Goal: Transaction & Acquisition: Purchase product/service

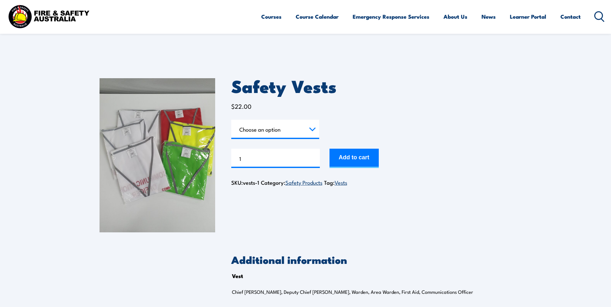
click at [311, 126] on select "Choose an option Chief [PERSON_NAME] Deputy Chief Warden Warden Area Warden Fir…" at bounding box center [275, 129] width 88 height 19
click at [231, 120] on select "Choose an option Chief Warden Deputy Chief Warden Warden Area Warden First Aid …" at bounding box center [275, 129] width 88 height 19
select select "Chief Warden"
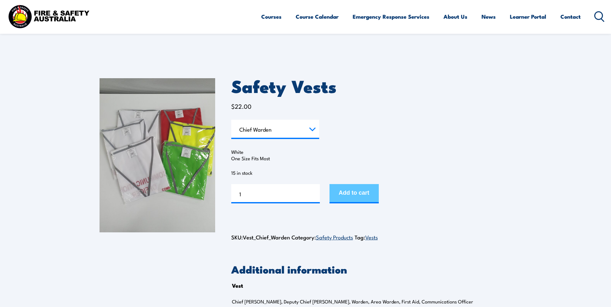
click at [356, 195] on button "Add to cart" at bounding box center [354, 193] width 49 height 19
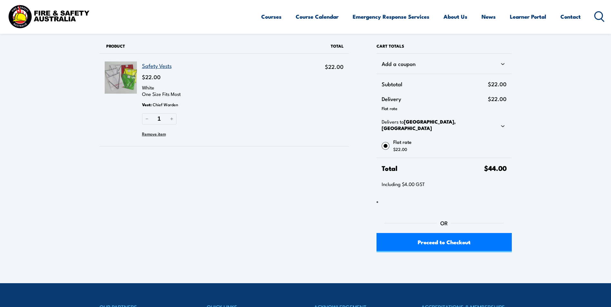
click at [161, 64] on link "Safety Vests" at bounding box center [157, 66] width 30 height 8
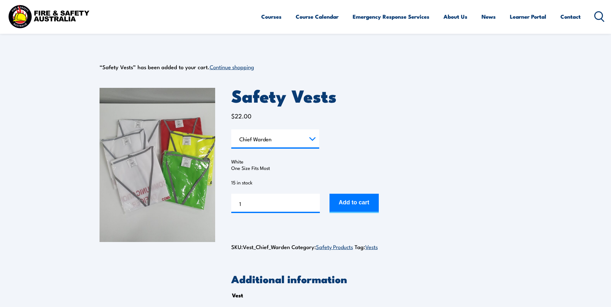
click at [310, 140] on select "Choose an option Chief [PERSON_NAME] Deputy Chief Warden Warden Area Warden Fir…" at bounding box center [275, 138] width 88 height 19
click at [231, 129] on select "Choose an option Chief [PERSON_NAME] Deputy Chief Warden Warden Area Warden Fir…" at bounding box center [275, 138] width 88 height 19
select select "Deputy Chief Warden"
click at [346, 204] on button "Add to cart" at bounding box center [354, 203] width 49 height 19
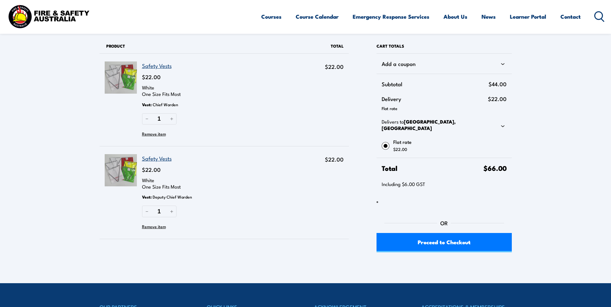
click at [153, 65] on link "Safety Vests" at bounding box center [157, 66] width 30 height 8
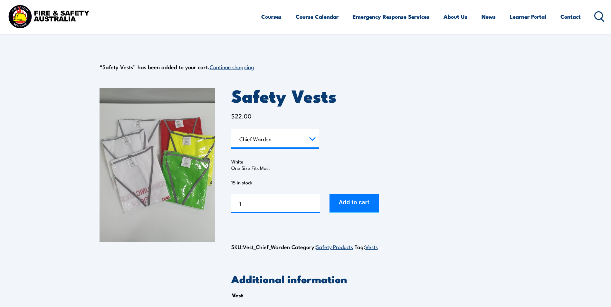
click at [316, 141] on select "Choose an option Chief Warden Deputy Chief Warden Warden Area Warden First Aid …" at bounding box center [275, 138] width 88 height 19
select select "Communications Officer"
click at [231, 129] on select "Choose an option Chief Warden Deputy Chief Warden Warden Area Warden First Aid …" at bounding box center [275, 138] width 88 height 19
click at [358, 203] on button "Add to cart" at bounding box center [354, 203] width 49 height 19
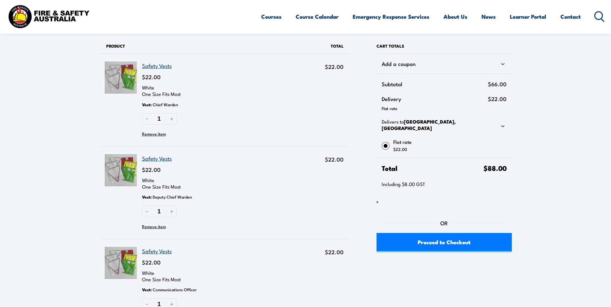
click at [165, 66] on link "Safety Vests" at bounding box center [157, 66] width 30 height 8
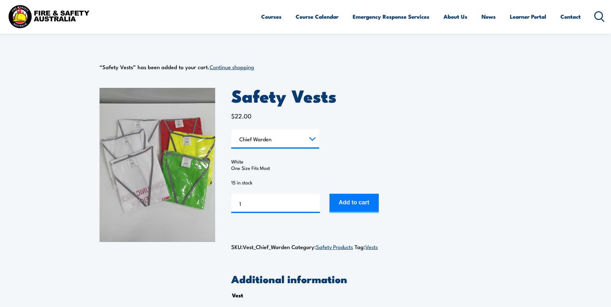
click at [307, 144] on select "Choose an option Chief Warden Deputy Chief Warden Warden Area Warden First Aid …" at bounding box center [275, 138] width 88 height 19
click at [231, 129] on select "Choose an option Chief Warden Deputy Chief Warden Warden Area Warden First Aid …" at bounding box center [275, 138] width 88 height 19
select select "Warden"
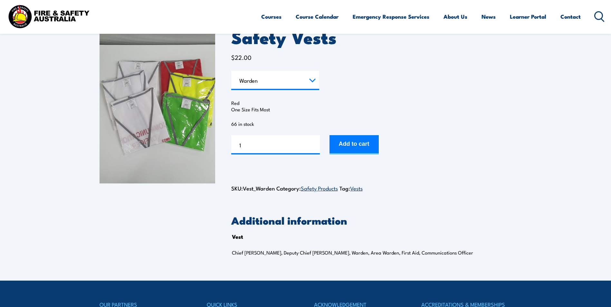
scroll to position [64, 0]
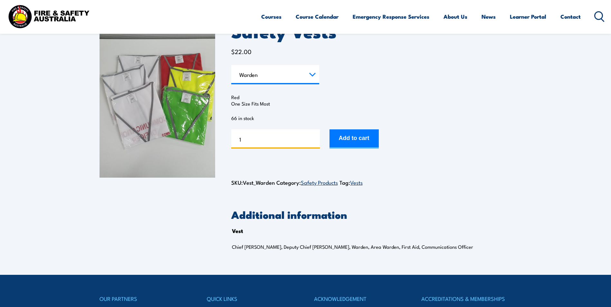
click at [285, 144] on input "1" at bounding box center [275, 138] width 89 height 19
type input "10"
click at [350, 145] on button "Add to cart" at bounding box center [354, 138] width 49 height 19
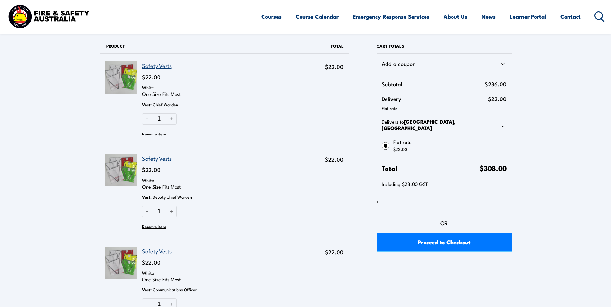
click at [504, 123] on icon at bounding box center [503, 126] width 8 height 8
select select "VIC"
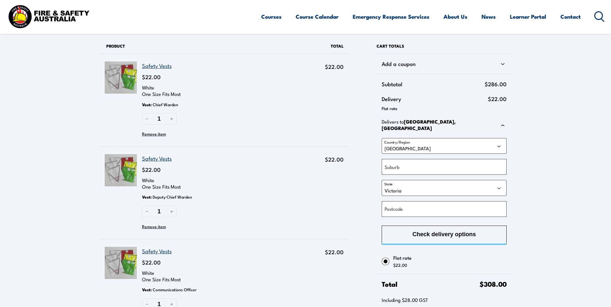
click at [502, 64] on icon at bounding box center [503, 64] width 8 height 8
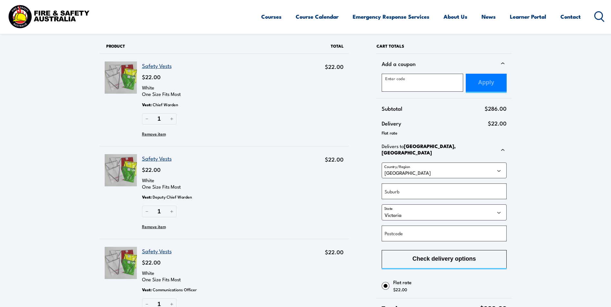
click at [403, 232] on label "Postcode" at bounding box center [394, 234] width 18 height 8
click at [403, 232] on input "Postcode" at bounding box center [444, 234] width 125 height 16
type input "3018"
type input "[GEOGRAPHIC_DATA]"
click at [554, 190] on section "Products in cart Product Details Total Safety Vests $22.00 White One Size Fits …" at bounding box center [305, 219] width 611 height 438
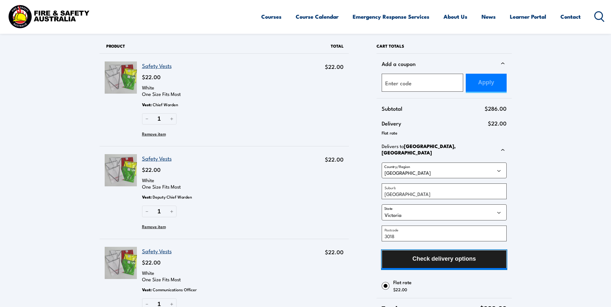
click at [452, 258] on span "Check delivery options" at bounding box center [443, 259] width 63 height 17
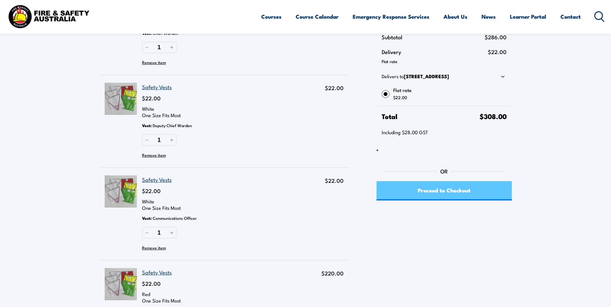
scroll to position [64, 0]
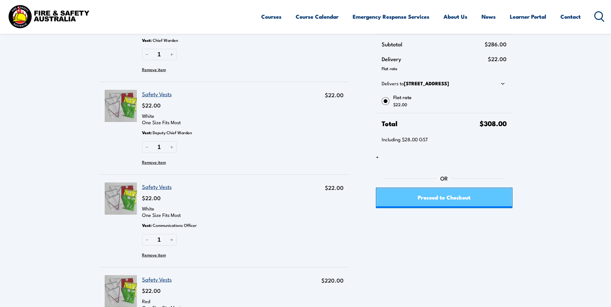
click at [456, 201] on span "Proceed to Checkout" at bounding box center [444, 197] width 53 height 17
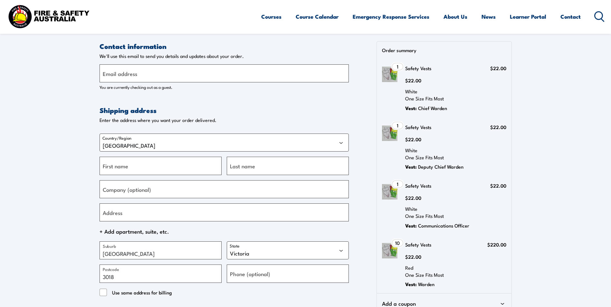
select select "VIC"
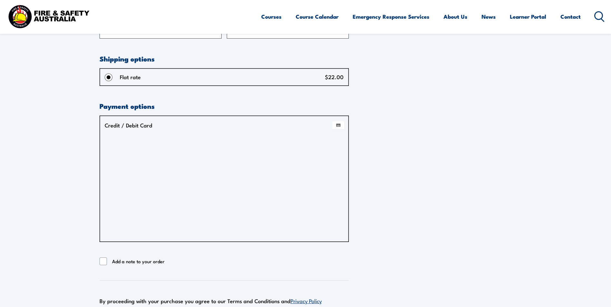
scroll to position [548, 0]
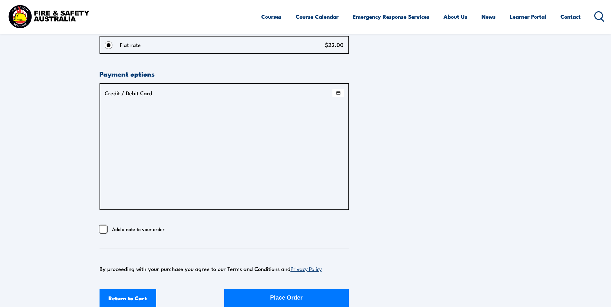
click at [104, 231] on input "Add a note to your order" at bounding box center [104, 229] width 8 height 8
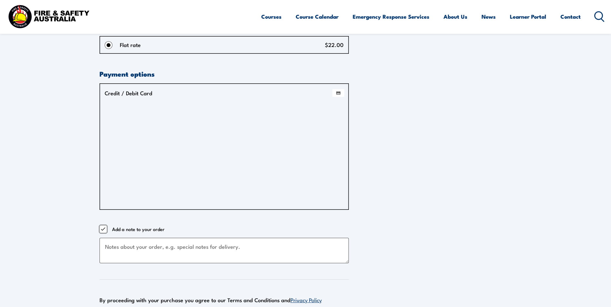
click at [105, 230] on input "Add a note to your order" at bounding box center [104, 229] width 8 height 8
checkbox input "false"
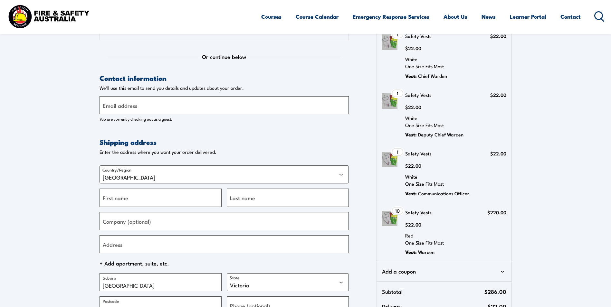
scroll to position [0, 0]
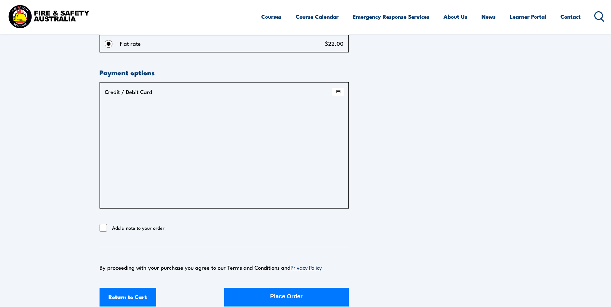
scroll to position [548, 0]
